Goal: Task Accomplishment & Management: Understand process/instructions

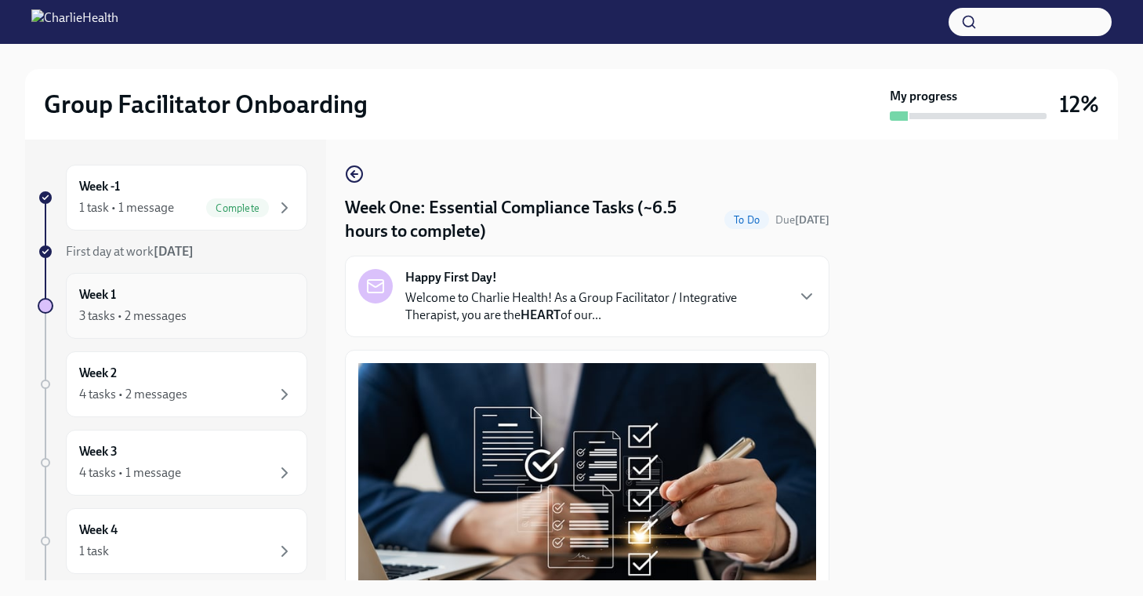
click at [250, 294] on div "Week 1 3 tasks • 2 messages" at bounding box center [186, 305] width 215 height 39
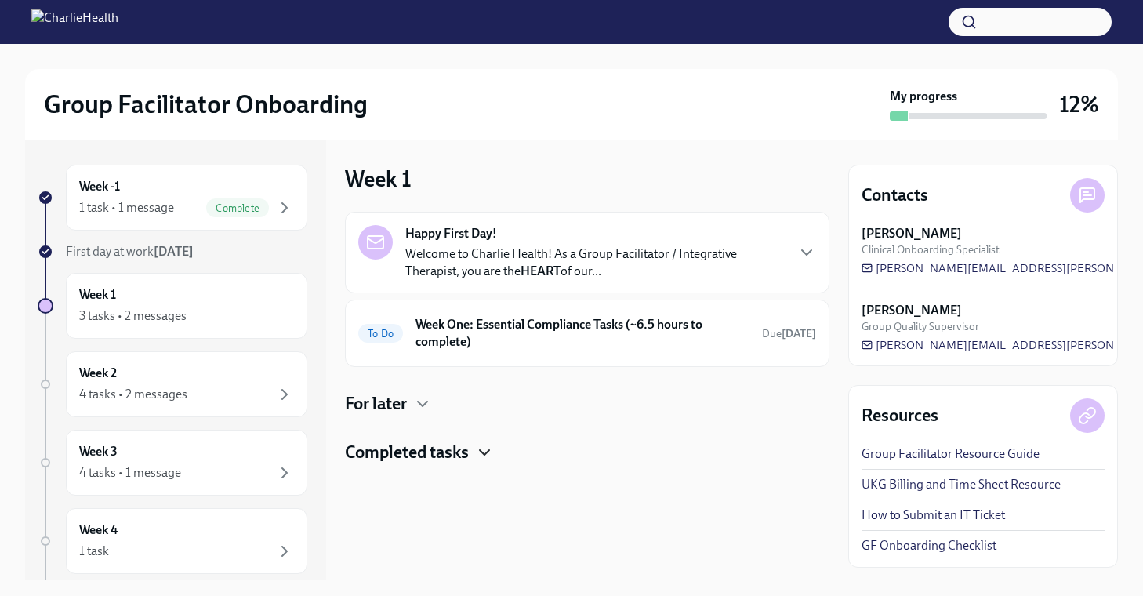
click at [481, 449] on icon "button" at bounding box center [484, 452] width 19 height 19
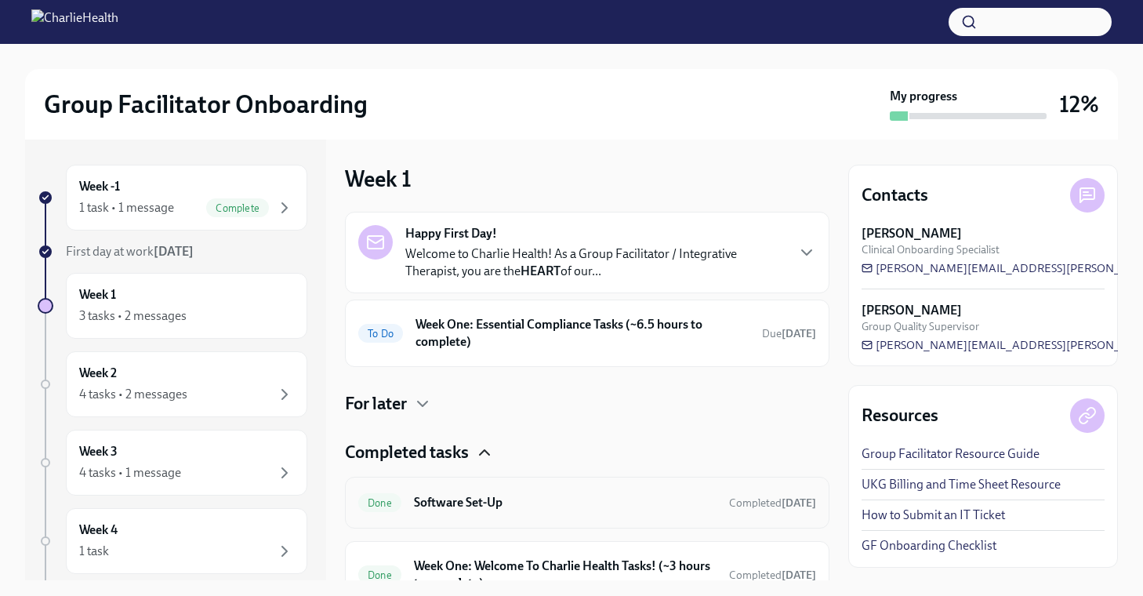
scroll to position [78, 0]
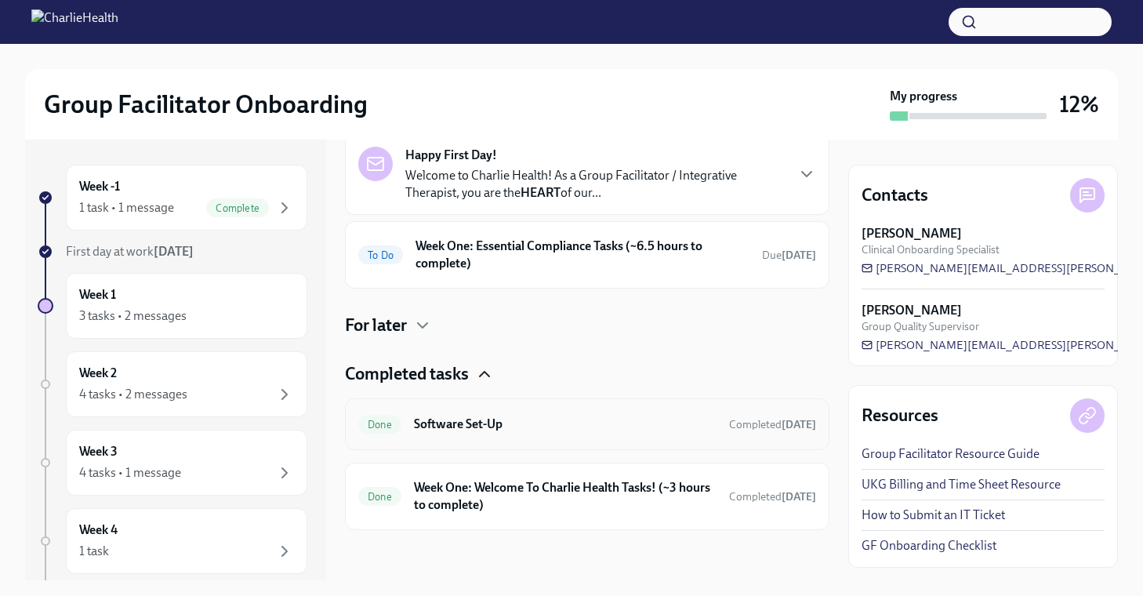
click at [520, 432] on h6 "Software Set-Up" at bounding box center [565, 424] width 303 height 17
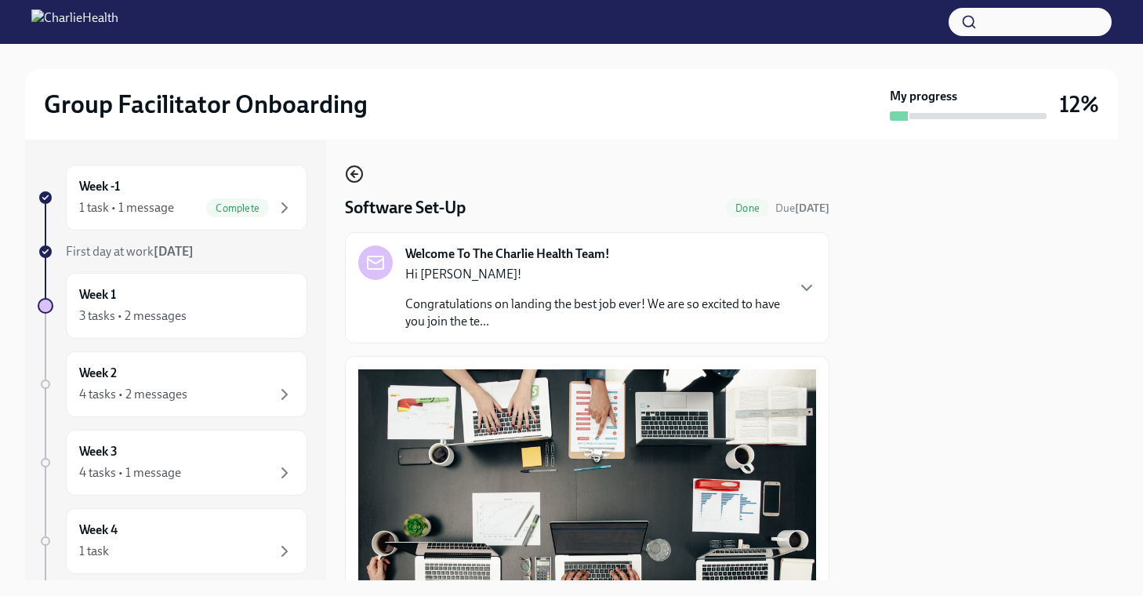
click at [351, 176] on icon "button" at bounding box center [352, 174] width 3 height 6
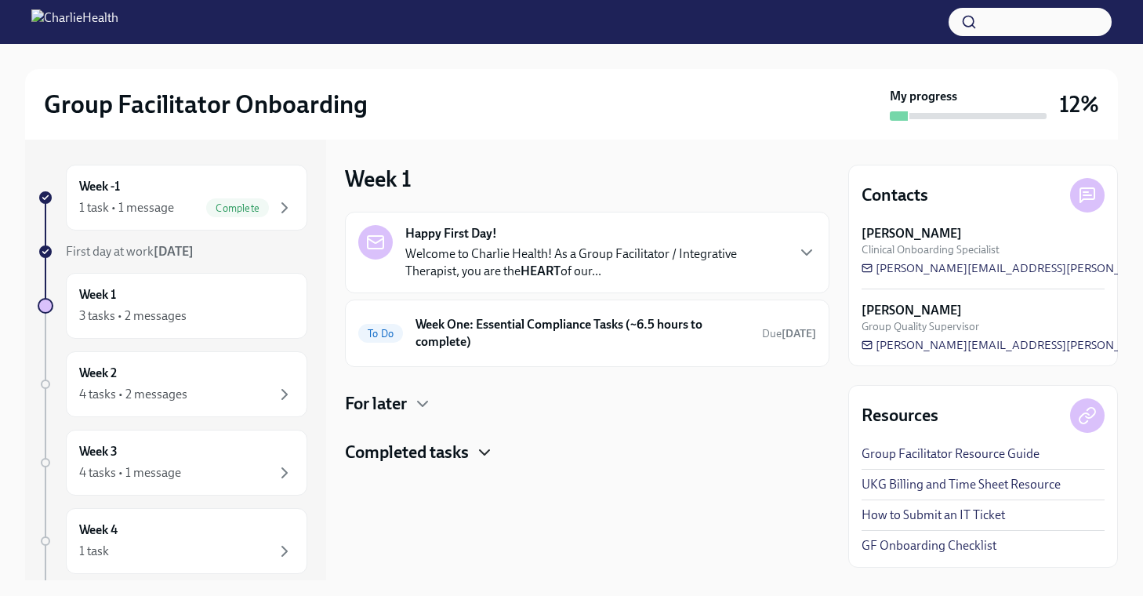
click at [489, 450] on icon "button" at bounding box center [484, 452] width 9 height 5
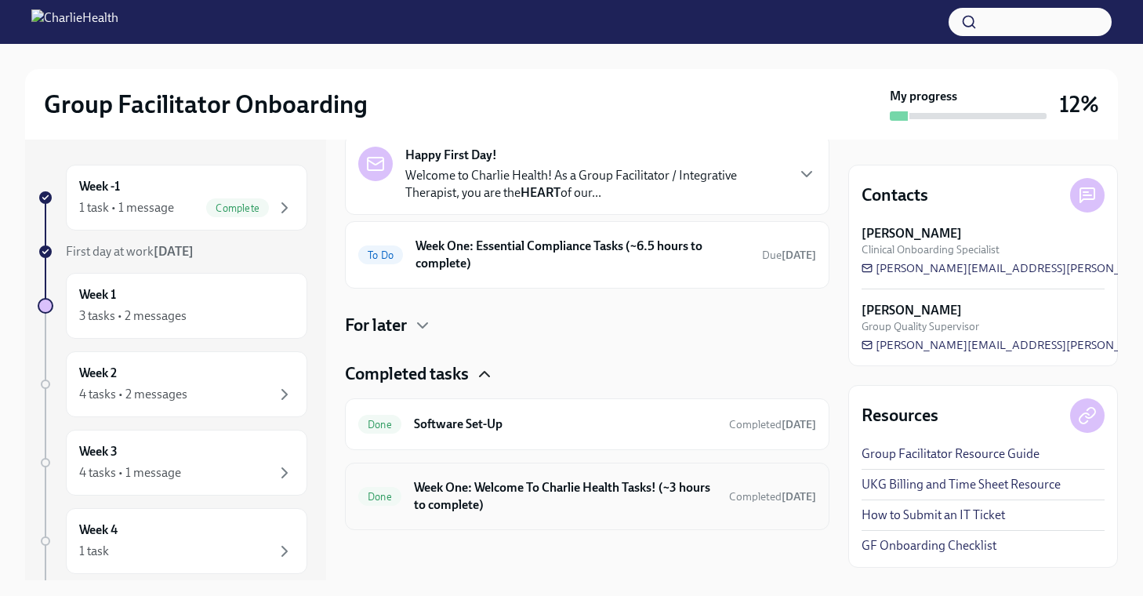
click at [501, 500] on h6 "Week One: Welcome To Charlie Health Tasks! (~3 hours to complete)" at bounding box center [565, 496] width 303 height 35
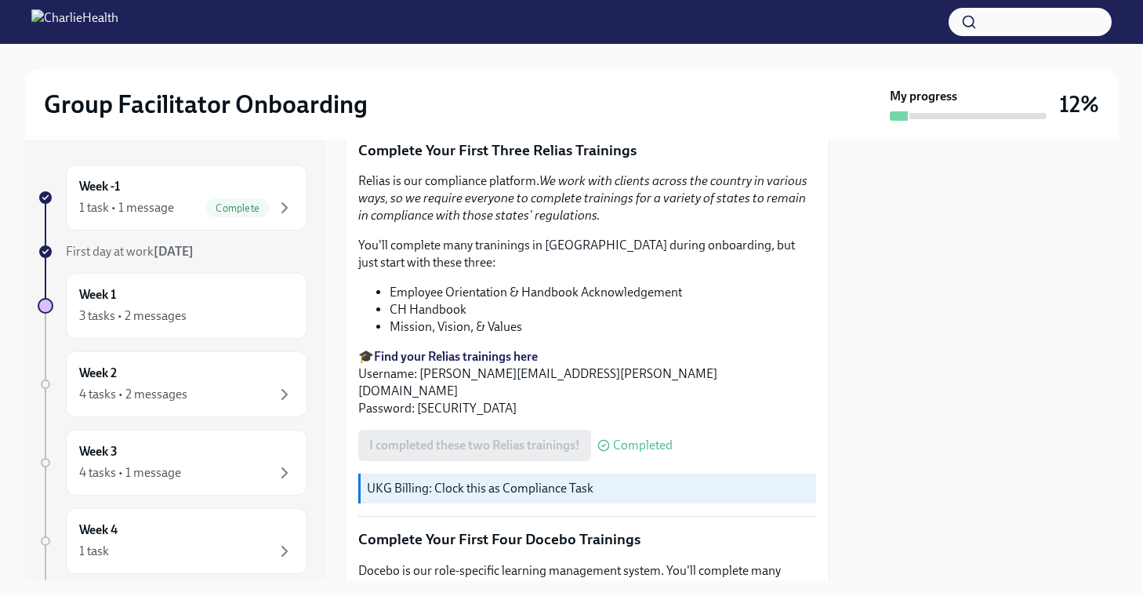
scroll to position [2027, 0]
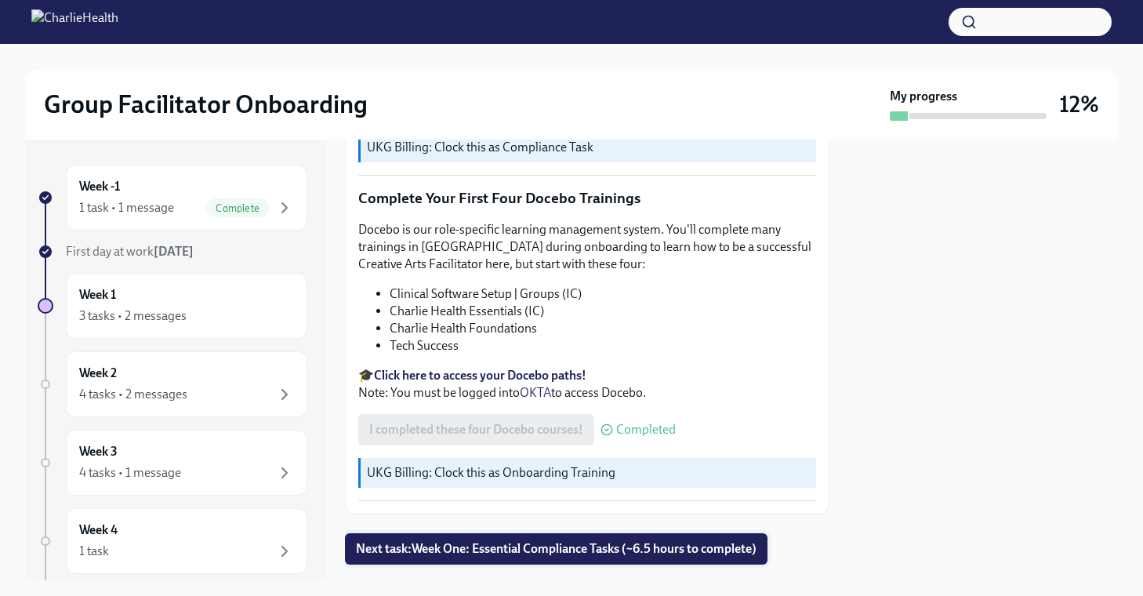
click at [446, 541] on span "Next task : Week One: Essential Compliance Tasks (~6.5 hours to complete)" at bounding box center [556, 549] width 401 height 16
